Goal: Find specific page/section: Find specific page/section

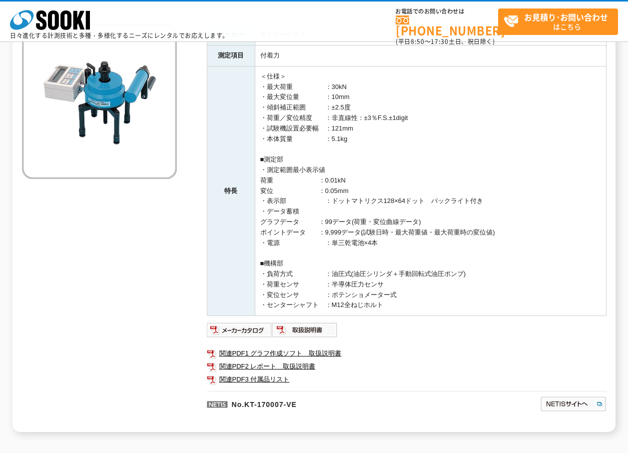
scroll to position [187, 0]
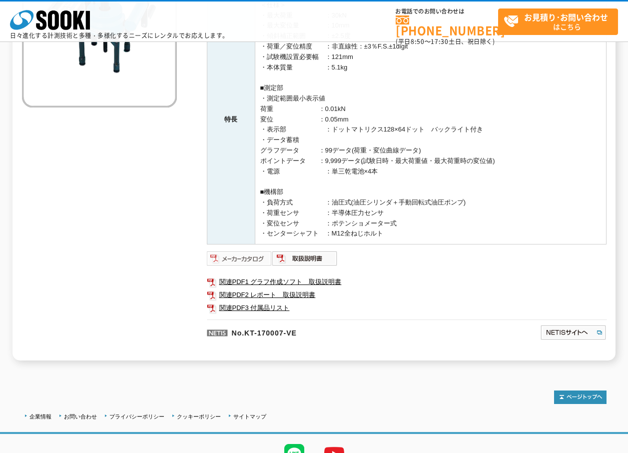
click at [240, 260] on img at bounding box center [239, 258] width 65 height 16
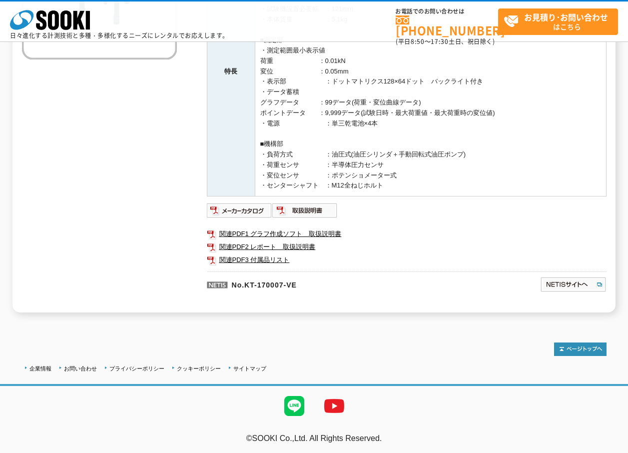
scroll to position [37, 0]
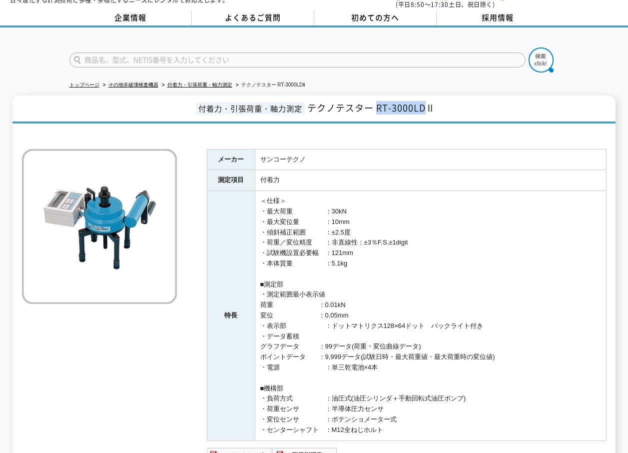
drag, startPoint x: 378, startPoint y: 100, endPoint x: 424, endPoint y: 103, distance: 45.6
click at [424, 103] on span "テクノテスター RT-3000LDⅡ" at bounding box center [371, 107] width 128 height 13
copy span "RT-3000LD"
click at [94, 52] on input "text" at bounding box center [297, 59] width 456 height 15
paste input "RT-3000LD"
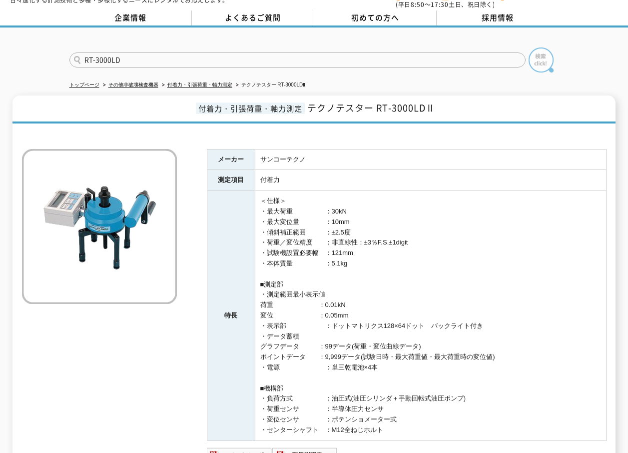
type input "RT-3000LD"
click at [544, 57] on img at bounding box center [541, 59] width 25 height 25
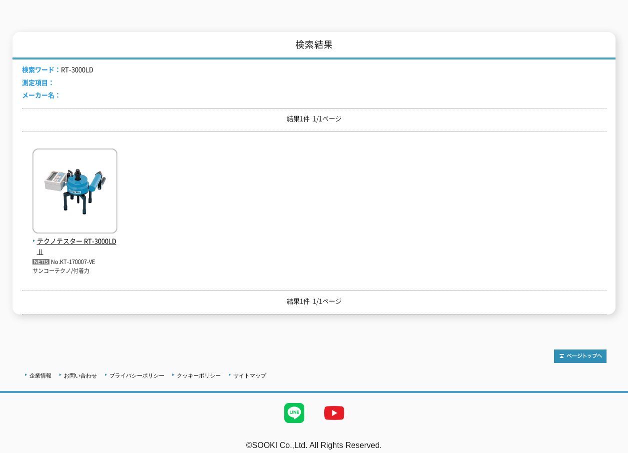
scroll to position [128, 0]
